Goal: Navigation & Orientation: Understand site structure

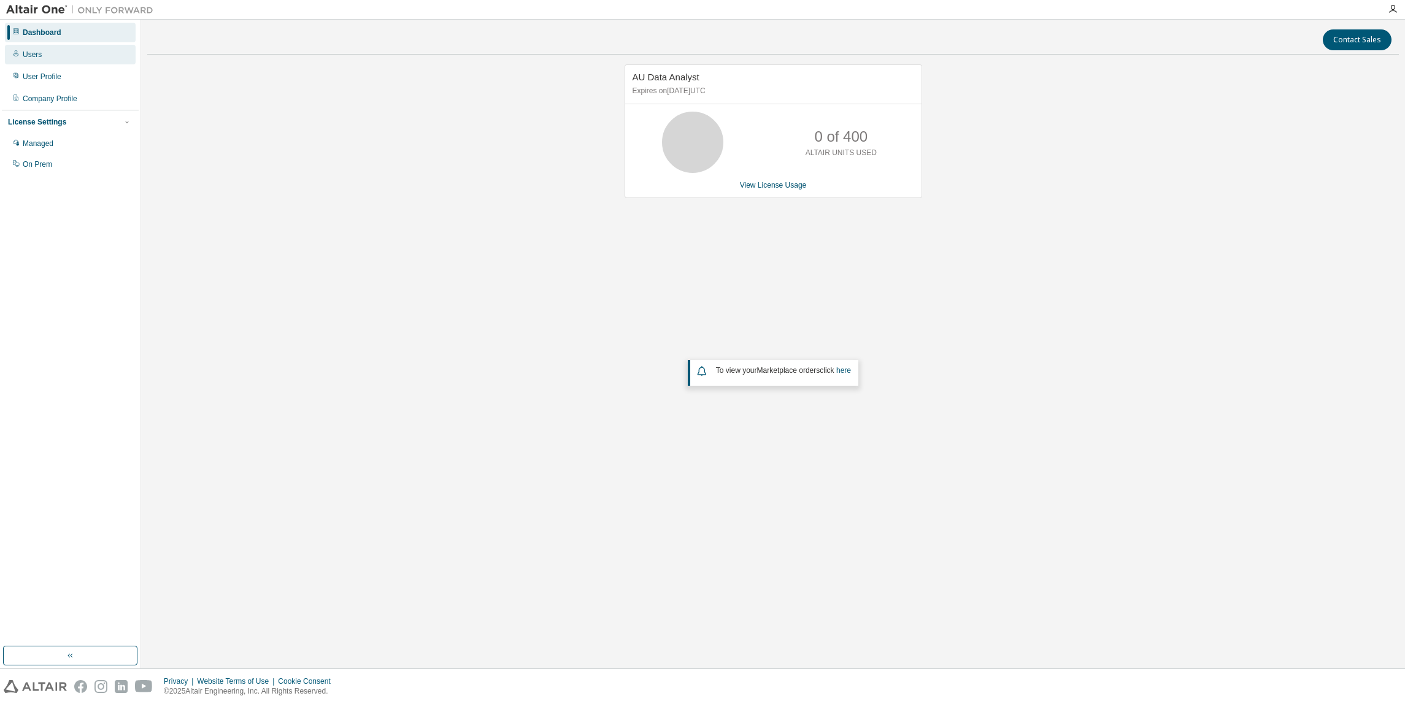
click at [36, 53] on div "Users" at bounding box center [32, 55] width 19 height 10
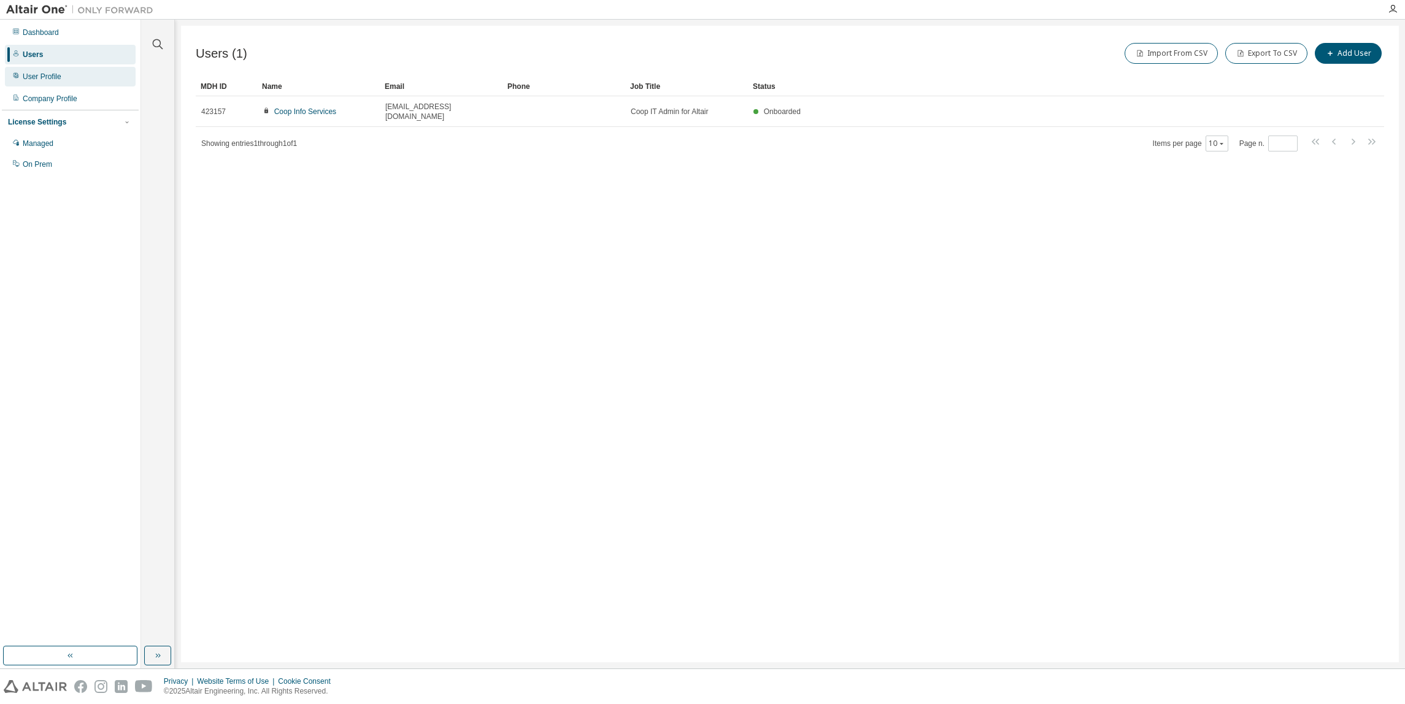
click at [36, 79] on div "User Profile" at bounding box center [42, 77] width 39 height 10
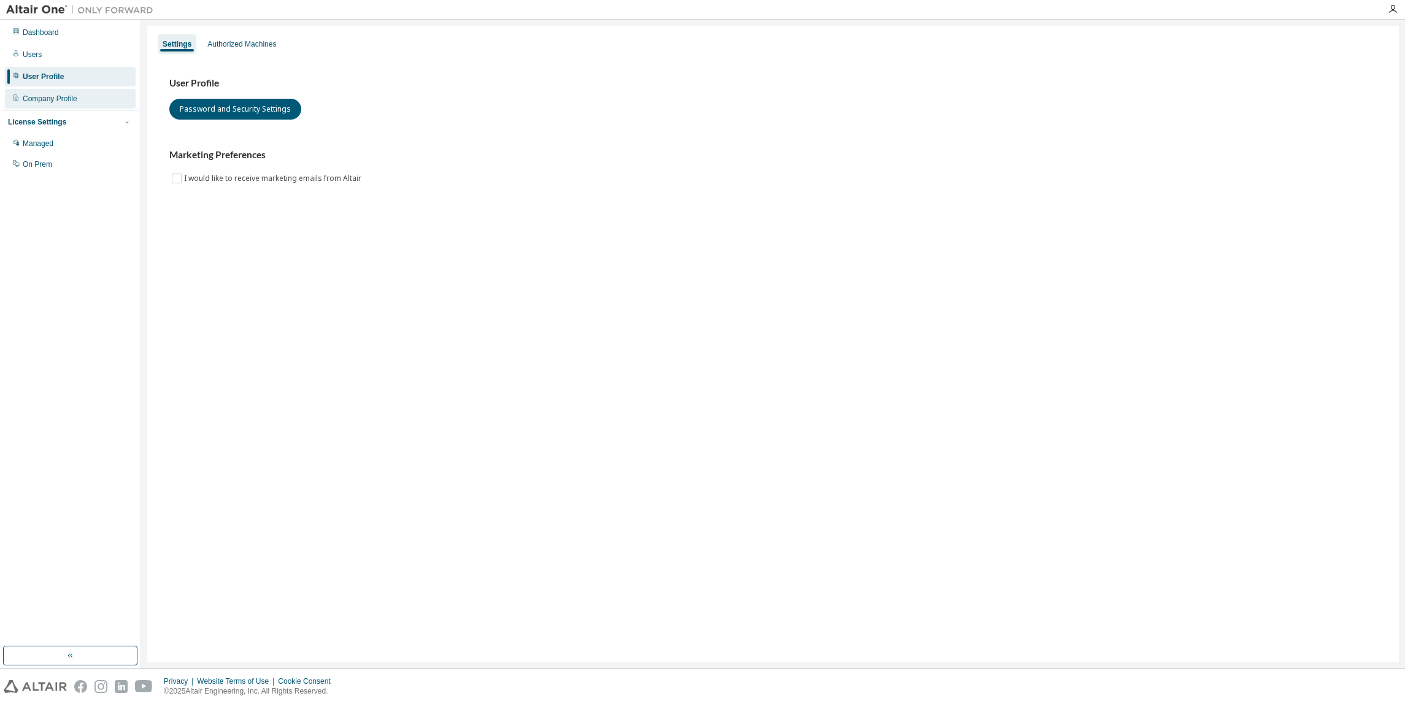
click at [47, 98] on div "Company Profile" at bounding box center [50, 99] width 55 height 10
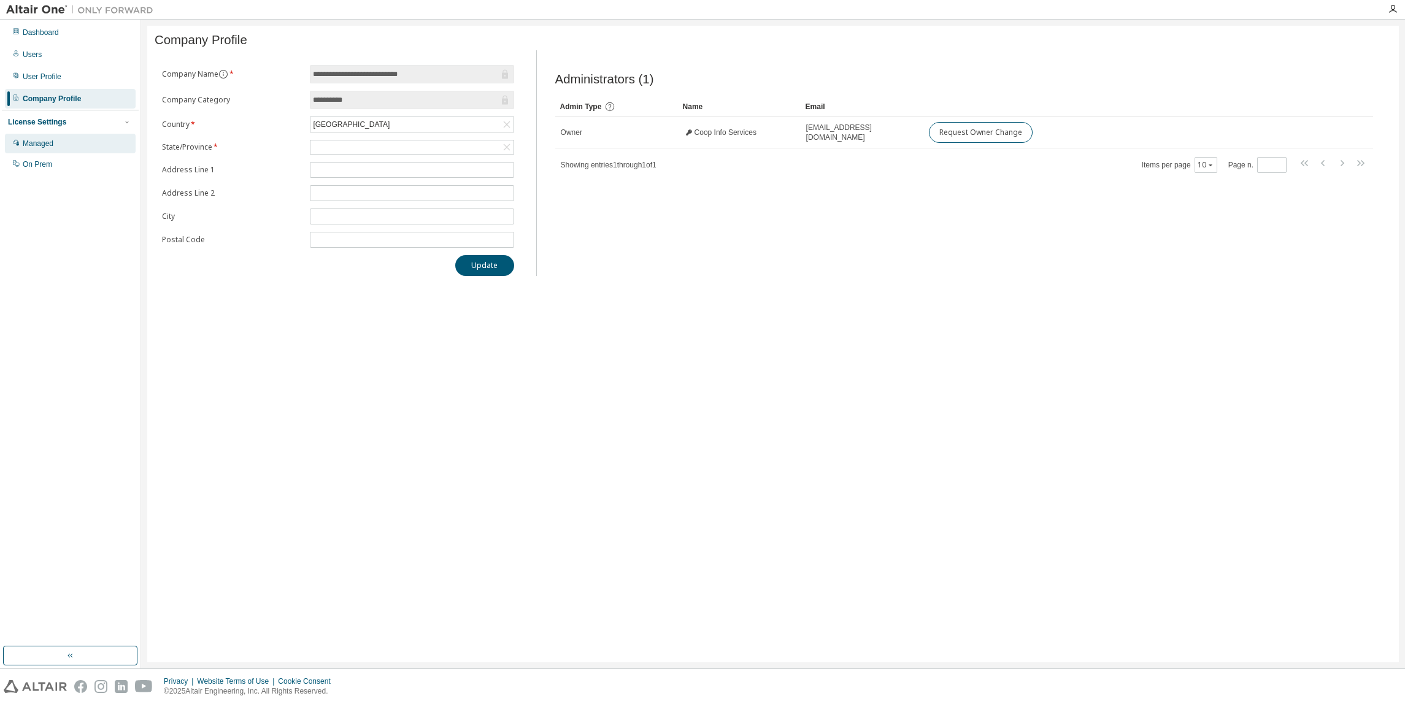
click at [50, 149] on div "Managed" at bounding box center [70, 144] width 131 height 20
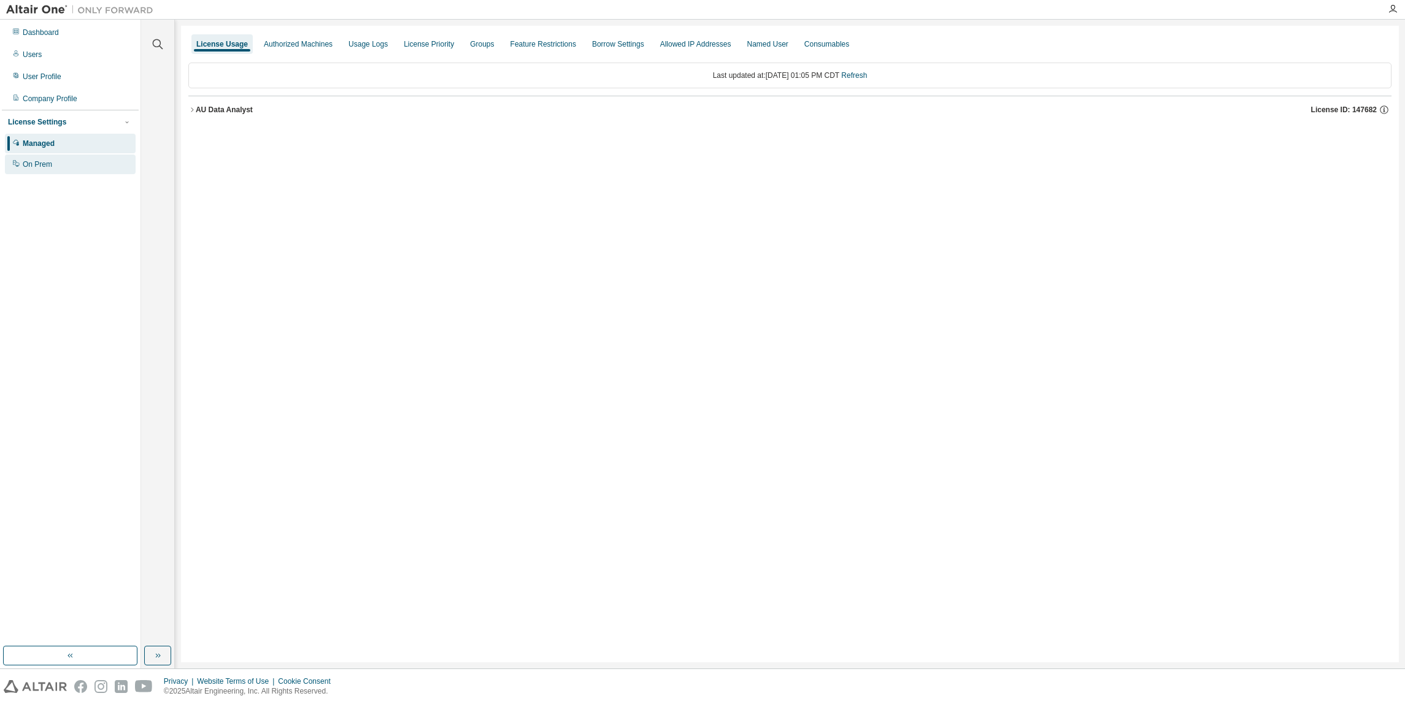
click at [37, 158] on div "On Prem" at bounding box center [70, 165] width 131 height 20
